Goal: Task Accomplishment & Management: Use online tool/utility

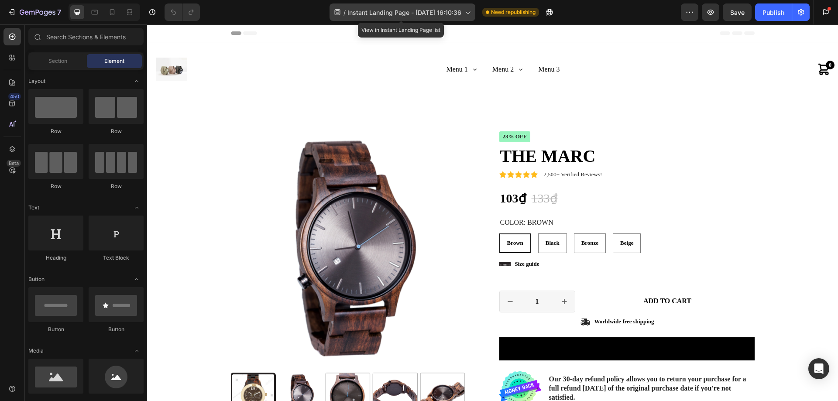
click at [355, 12] on span "Instant Landing Page - [DATE] 16:10:36" at bounding box center [404, 12] width 114 height 9
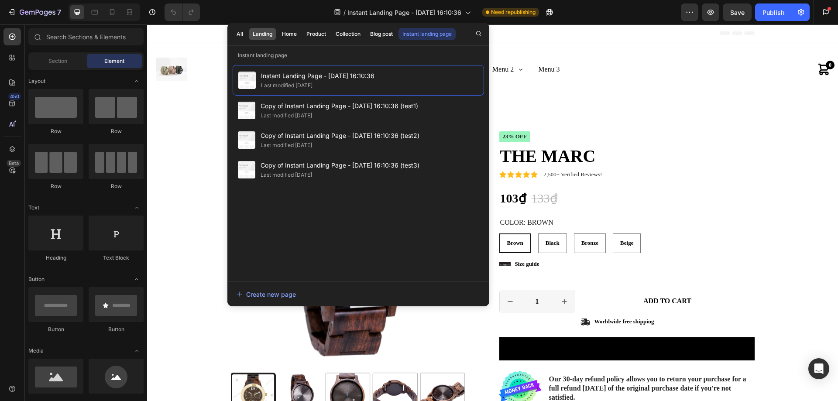
click at [266, 35] on div "Landing" at bounding box center [263, 34] width 20 height 8
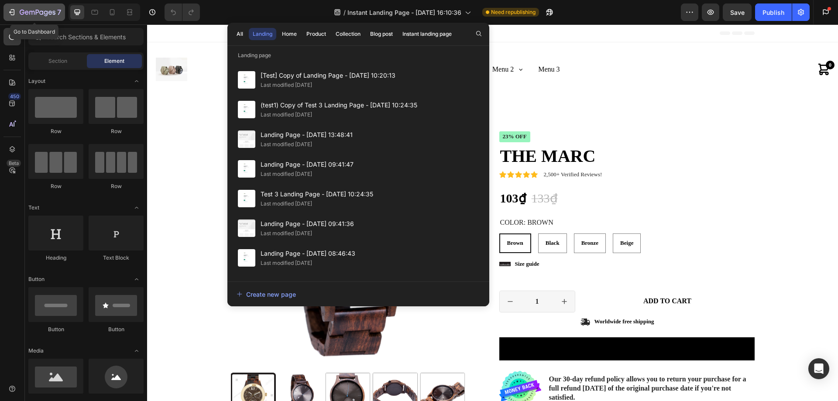
click at [19, 14] on div "7" at bounding box center [34, 12] width 54 height 10
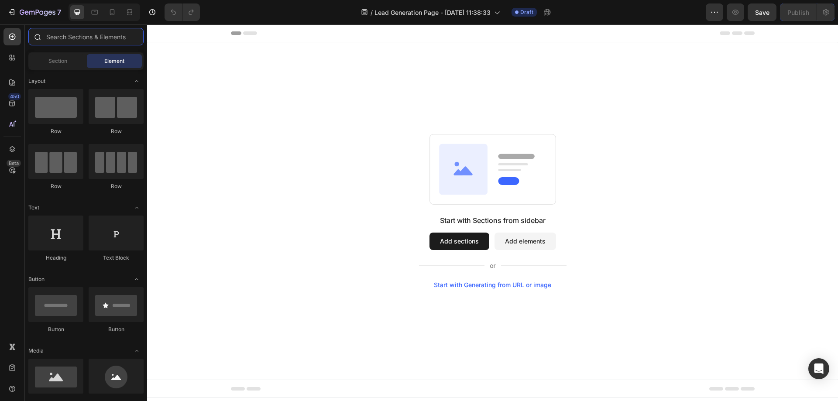
click at [48, 38] on input "text" at bounding box center [85, 36] width 115 height 17
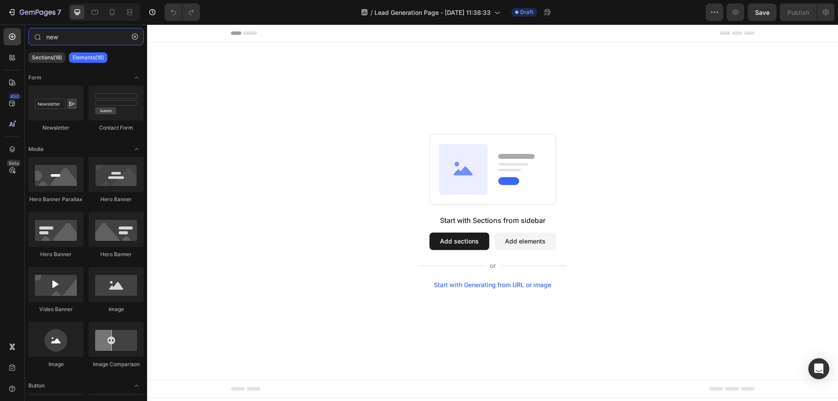
type input "new"
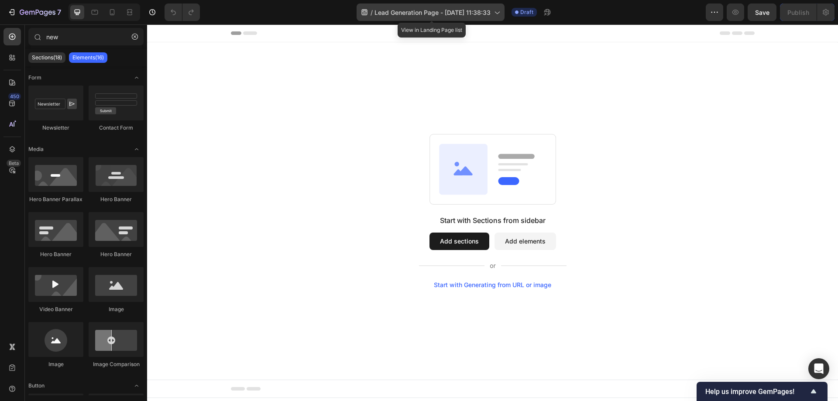
click at [501, 12] on icon at bounding box center [496, 12] width 9 height 9
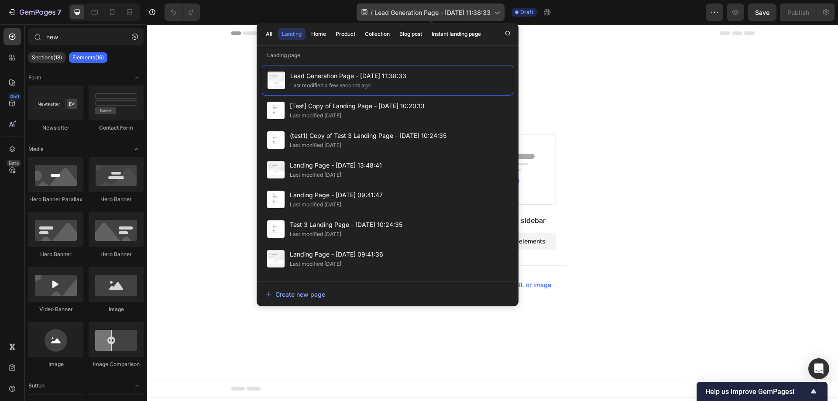
click at [501, 12] on icon at bounding box center [496, 12] width 9 height 9
